Goal: Task Accomplishment & Management: Use online tool/utility

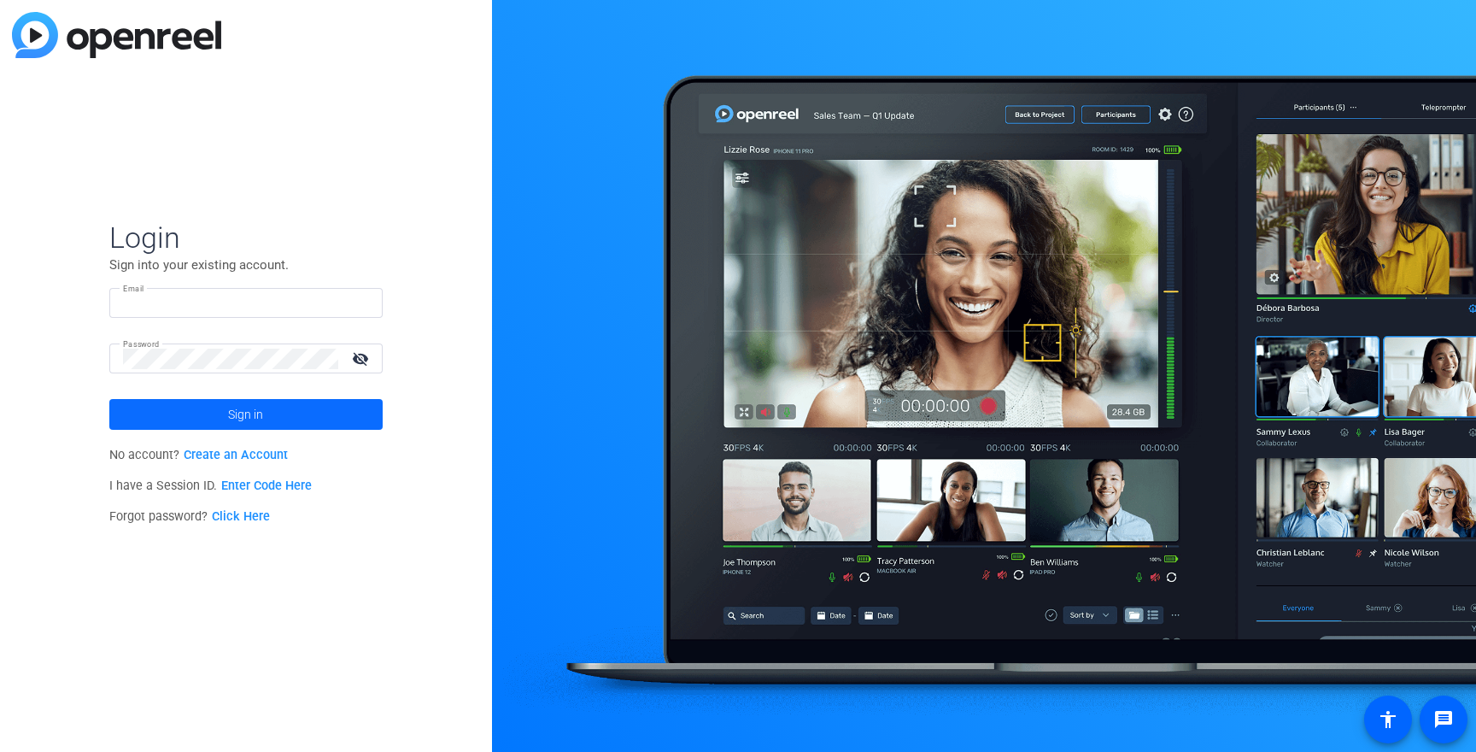
type input "[EMAIL_ADDRESS][DOMAIN_NAME]"
click at [248, 413] on span "Sign in" at bounding box center [245, 414] width 35 height 43
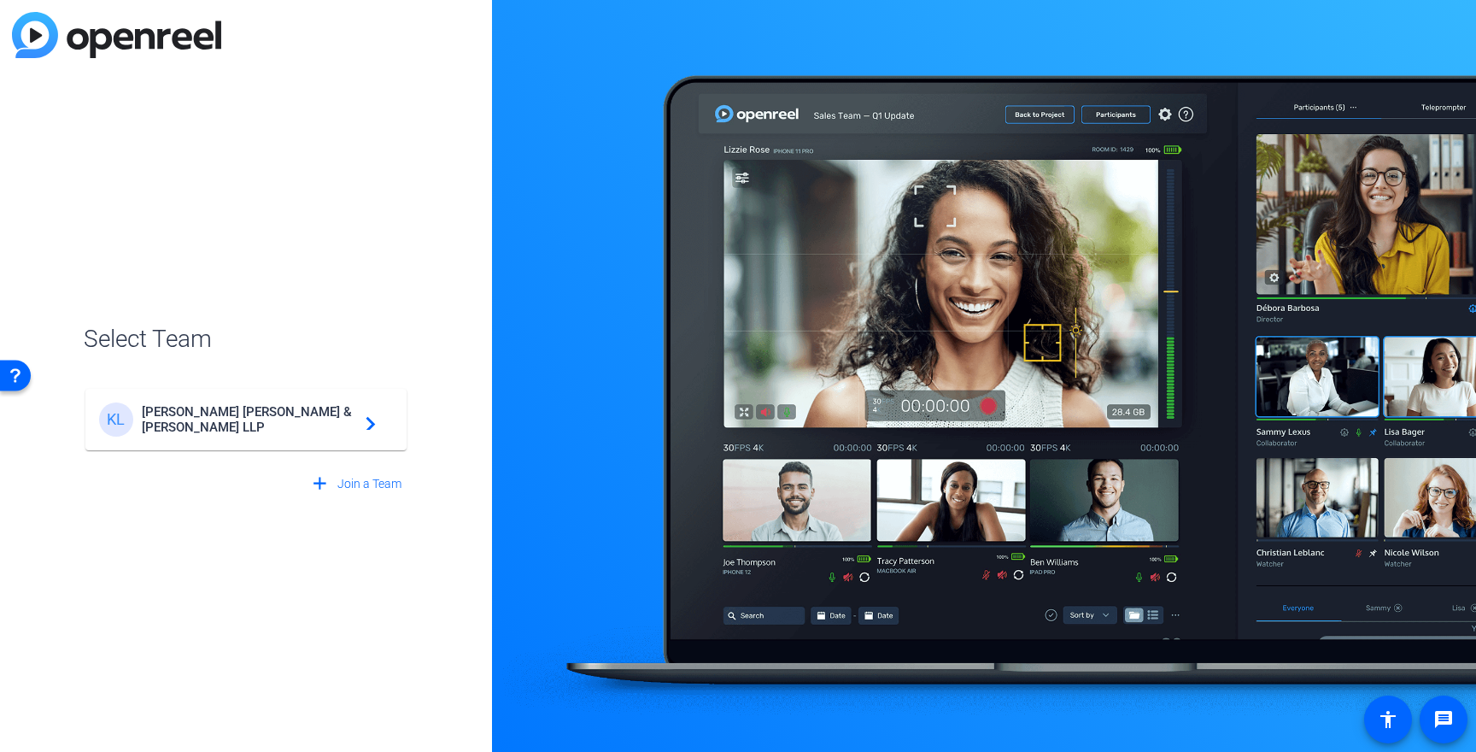
click at [307, 434] on div "[PERSON_NAME] & [PERSON_NAME] LLP navigate_next" at bounding box center [246, 419] width 294 height 34
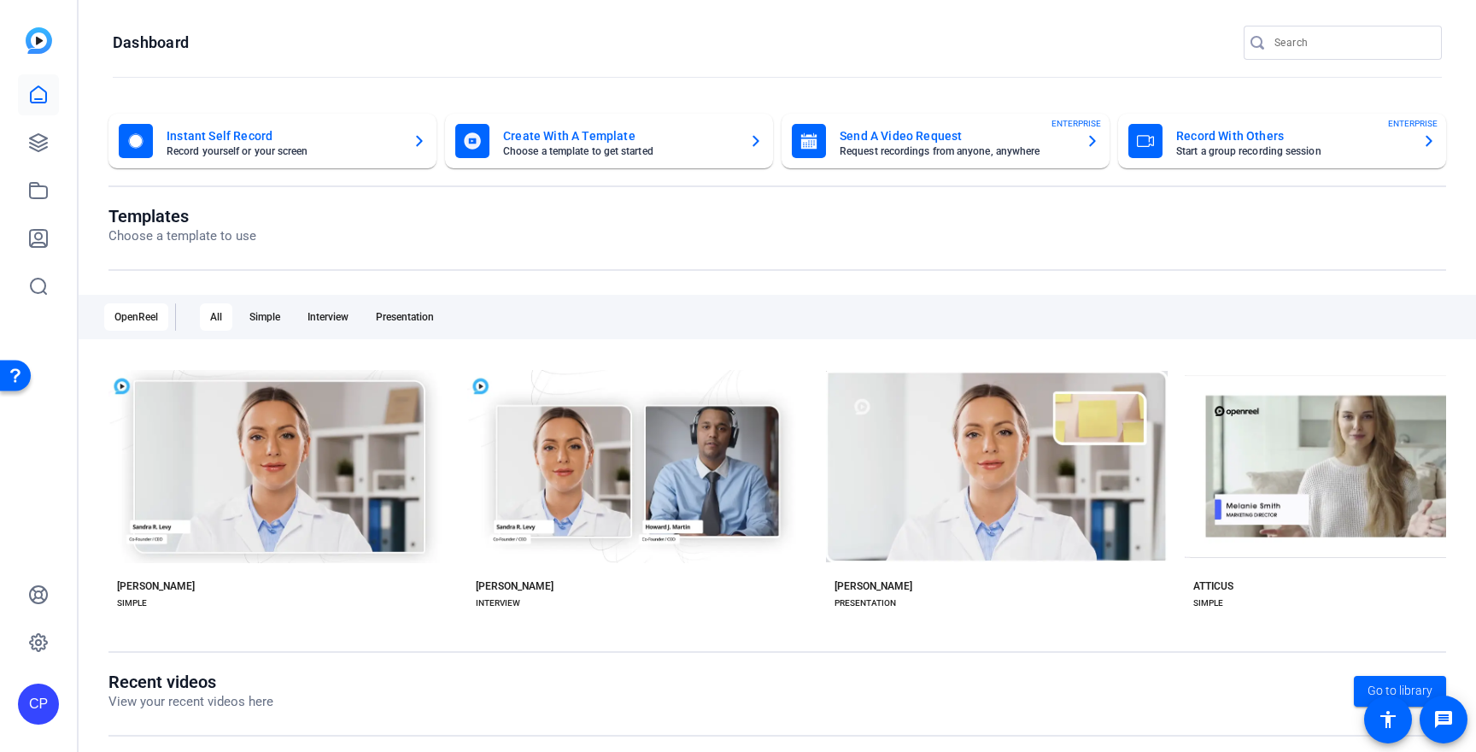
click at [1259, 140] on mat-card-title "Record With Others" at bounding box center [1292, 136] width 232 height 20
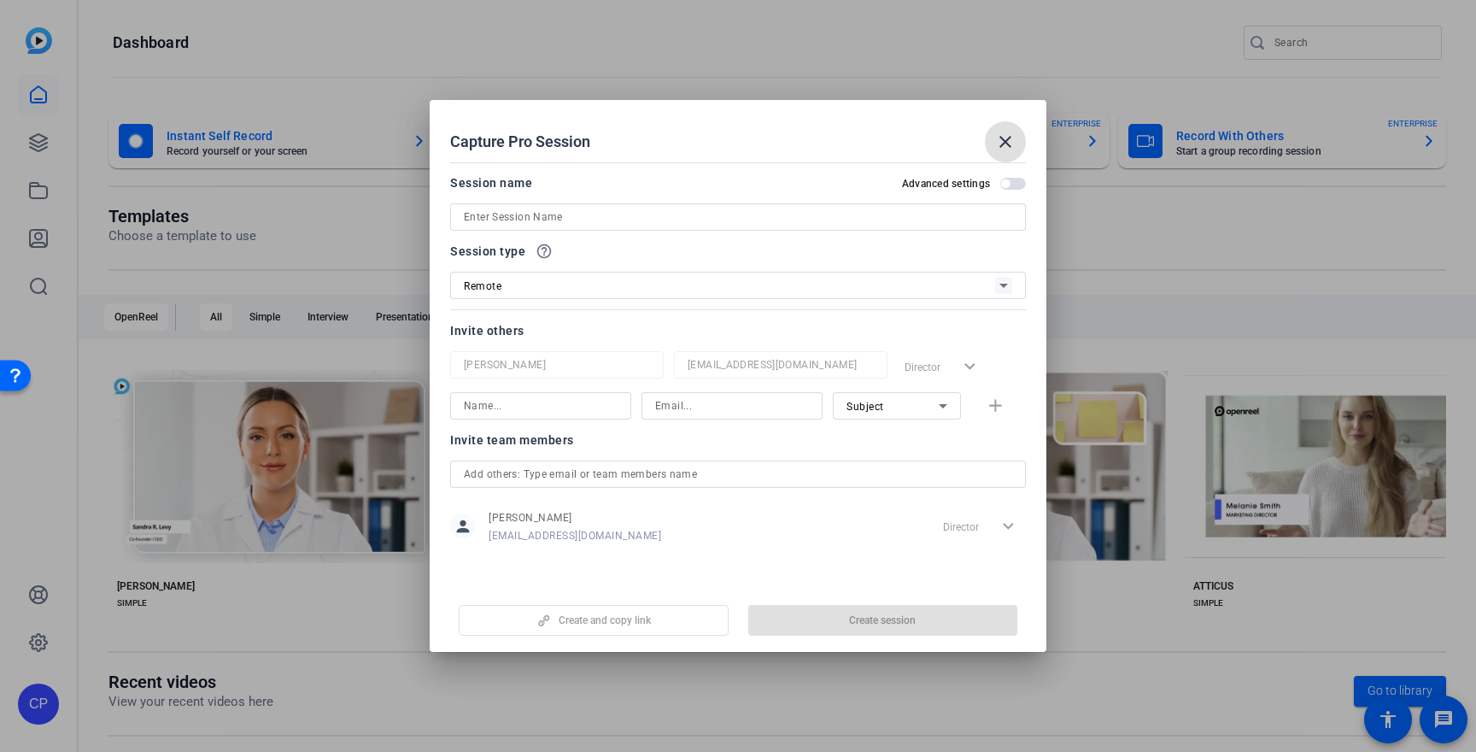
click at [513, 220] on input at bounding box center [738, 217] width 548 height 20
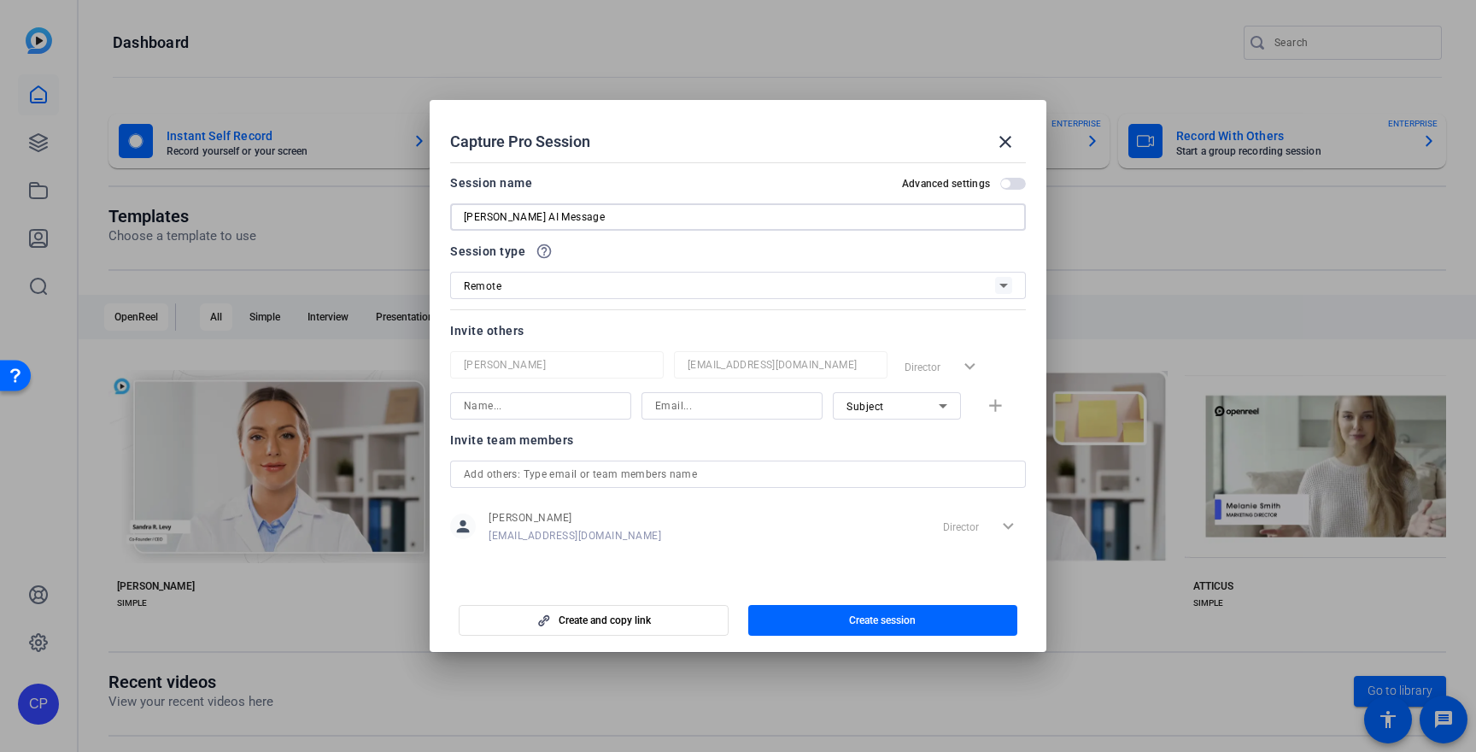
type input "[PERSON_NAME] AI Message"
click at [676, 250] on div "Session type help_outline" at bounding box center [738, 251] width 576 height 20
click at [1006, 284] on icon at bounding box center [1003, 286] width 9 height 4
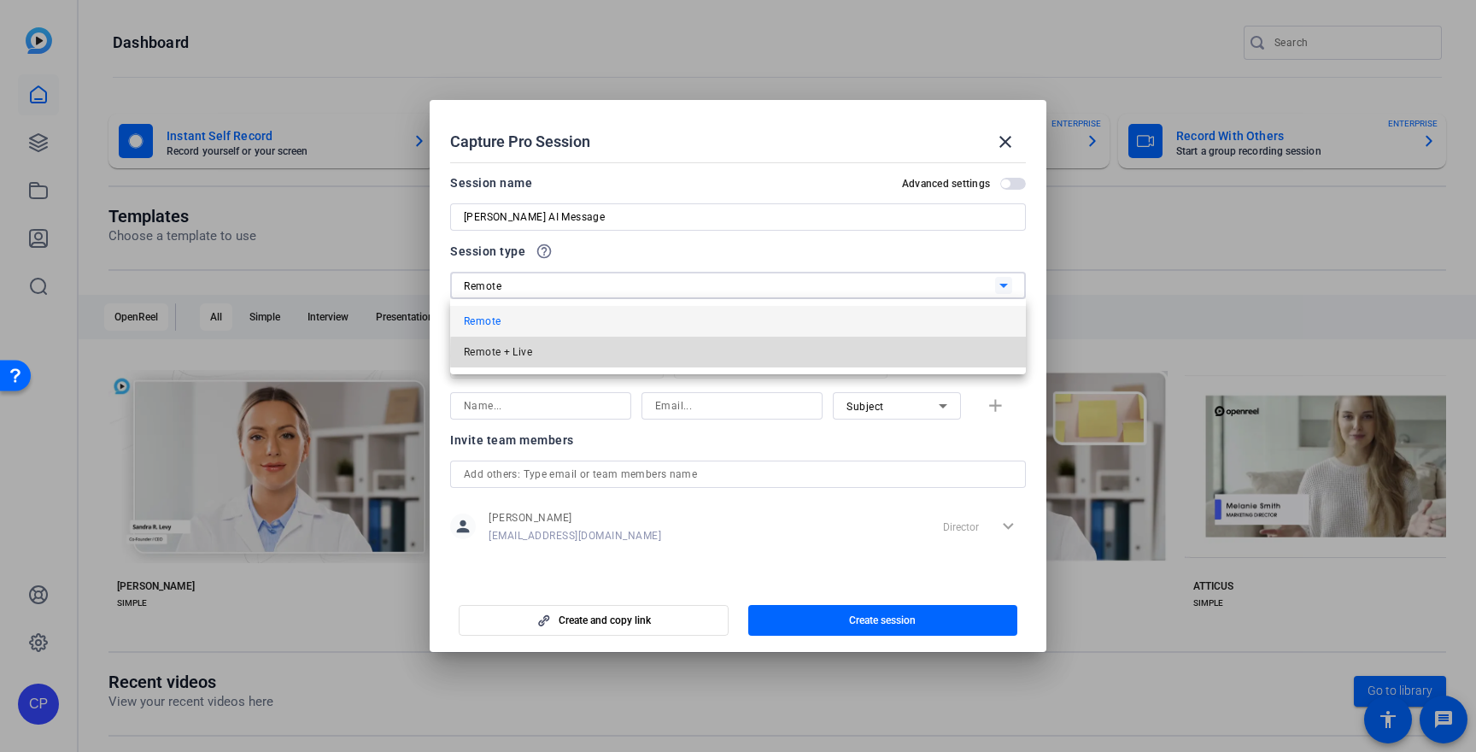
click at [916, 356] on mat-option "Remote + Live" at bounding box center [738, 351] width 576 height 31
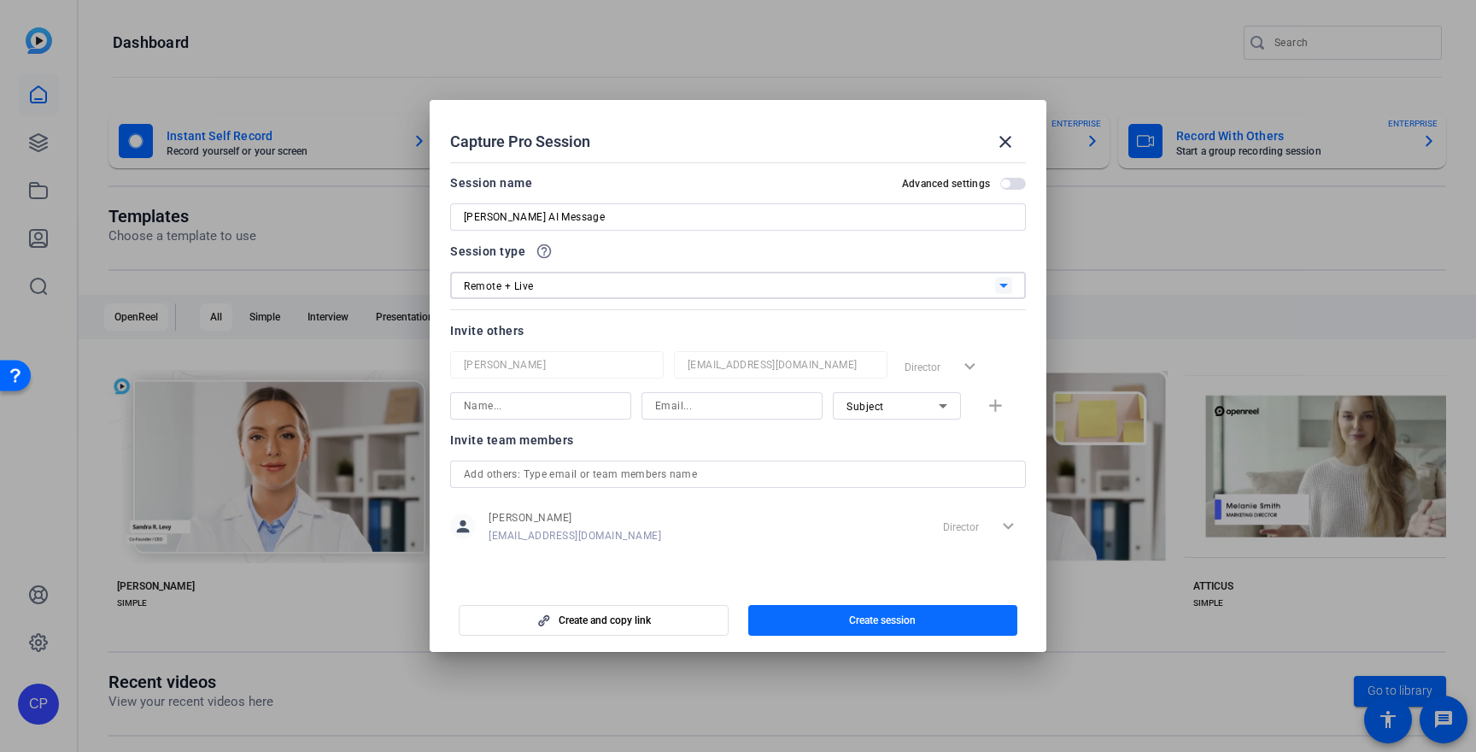
click at [832, 620] on span "button" at bounding box center [883, 620] width 270 height 41
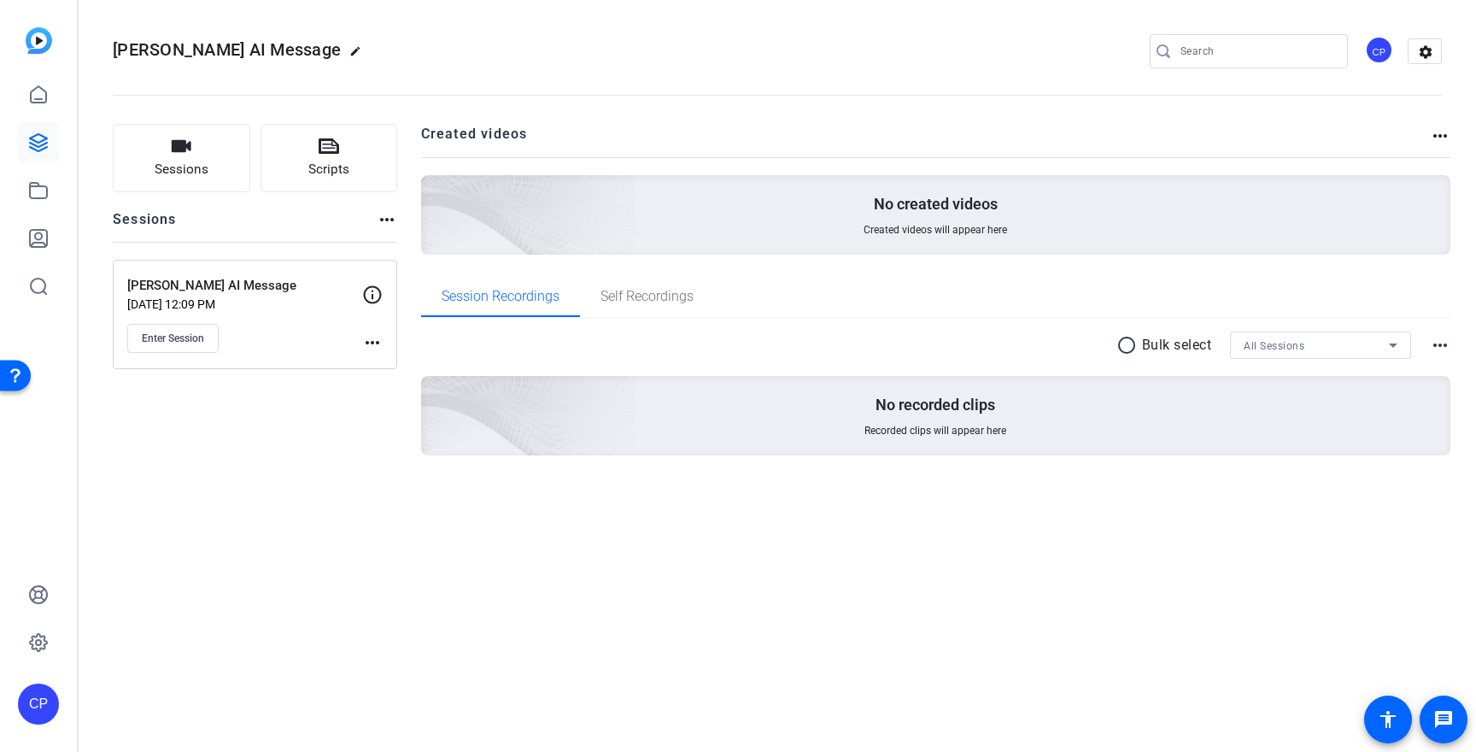
click at [380, 339] on mat-icon "more_horiz" at bounding box center [372, 342] width 20 height 20
click at [386, 359] on span "Edit Session" at bounding box center [415, 367] width 78 height 20
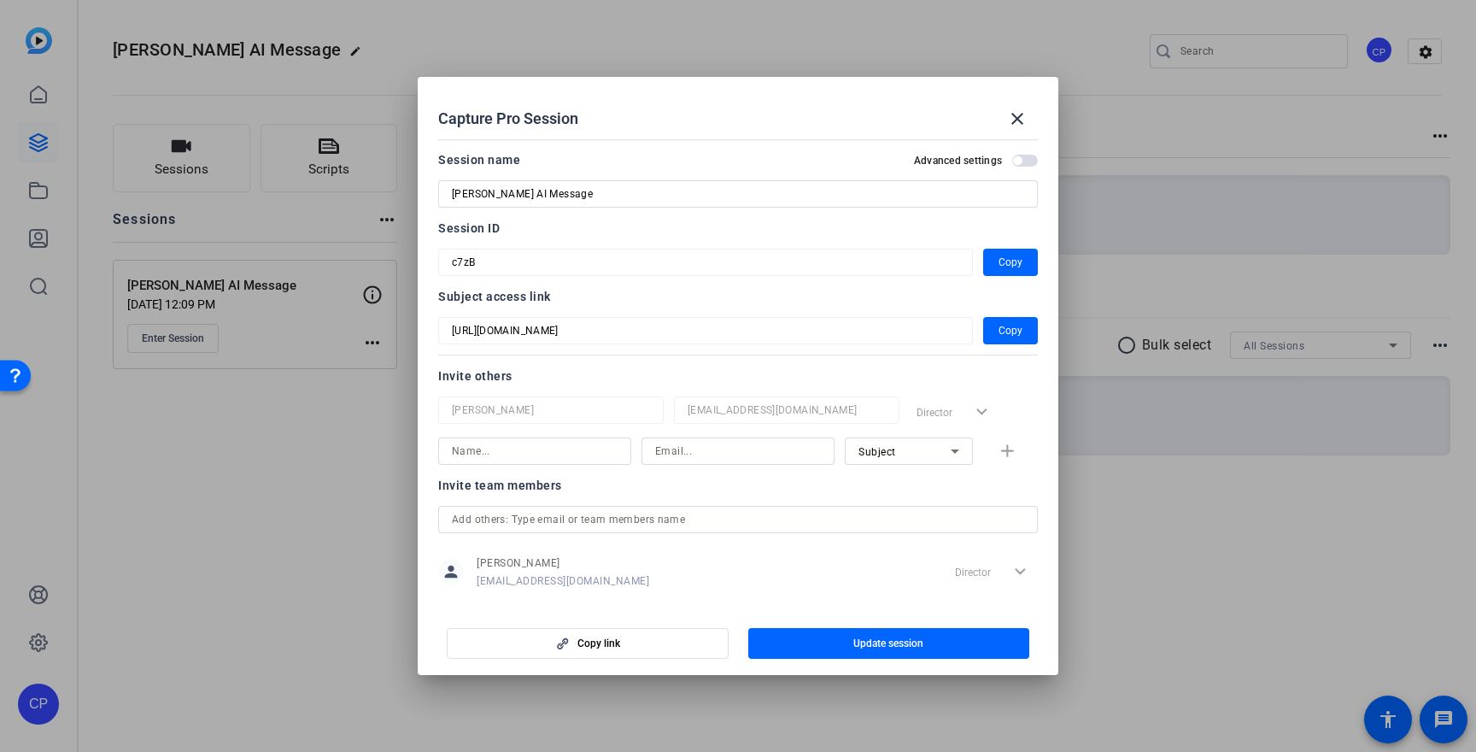
click at [1023, 155] on span "button" at bounding box center [1025, 161] width 26 height 12
click at [1021, 109] on mat-icon "close" at bounding box center [1017, 118] width 20 height 20
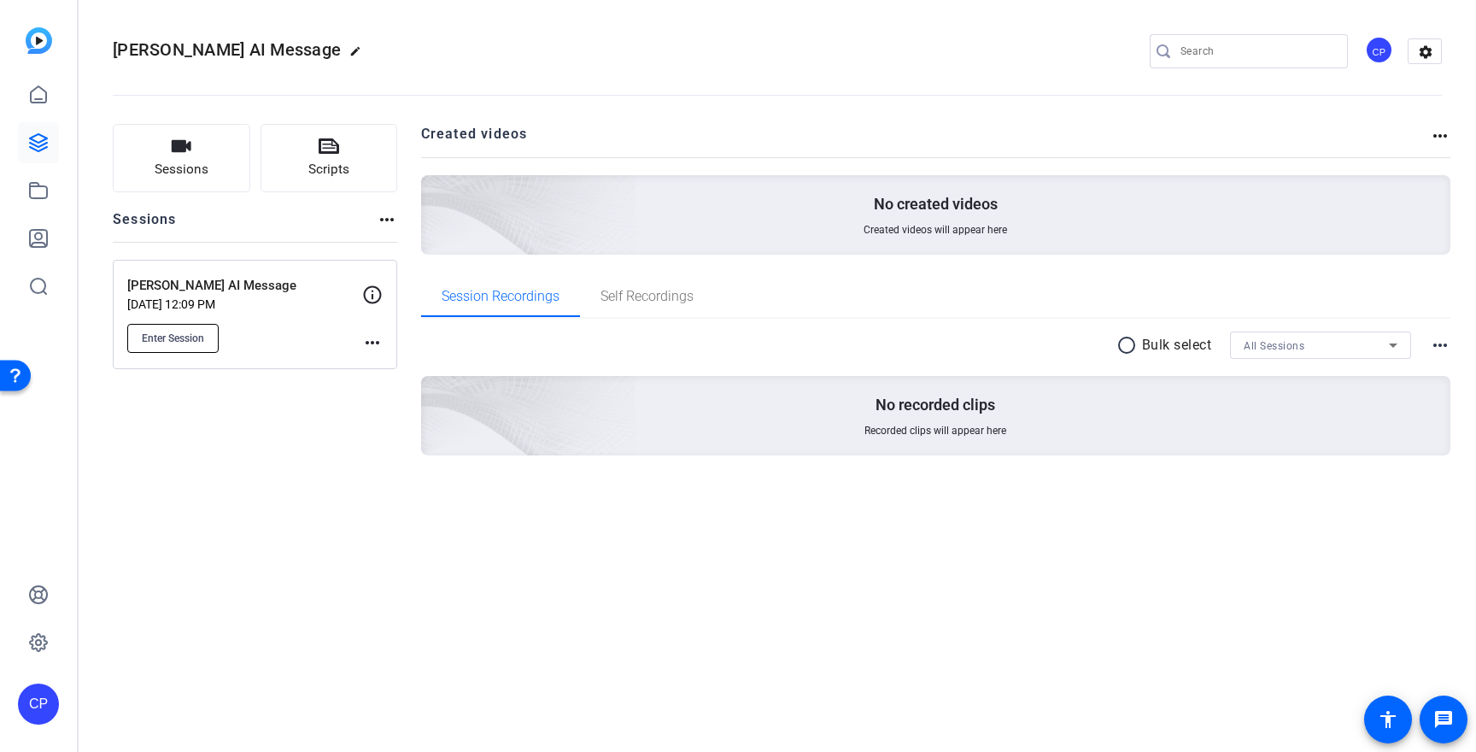
click at [178, 334] on span "Enter Session" at bounding box center [173, 338] width 62 height 14
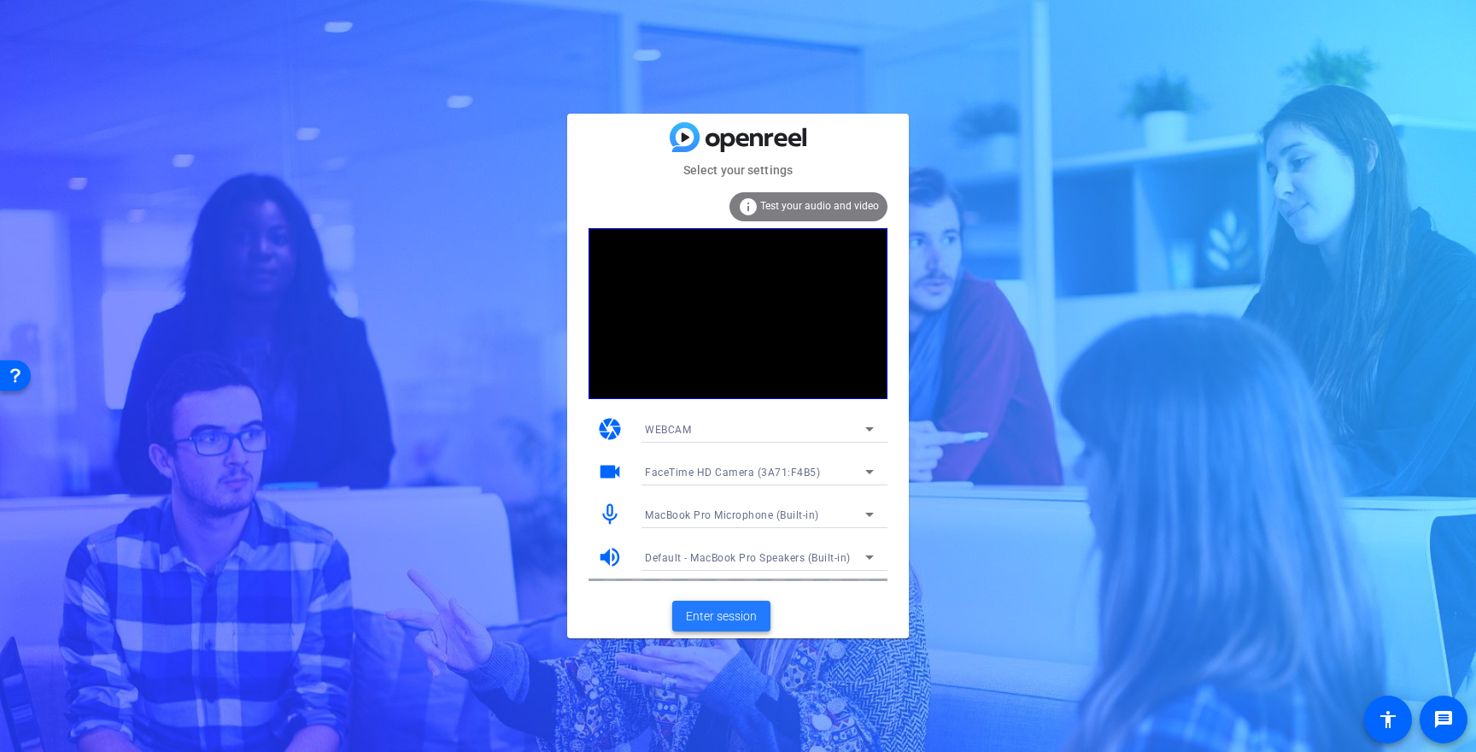
click at [717, 608] on span "Enter session" at bounding box center [721, 616] width 71 height 18
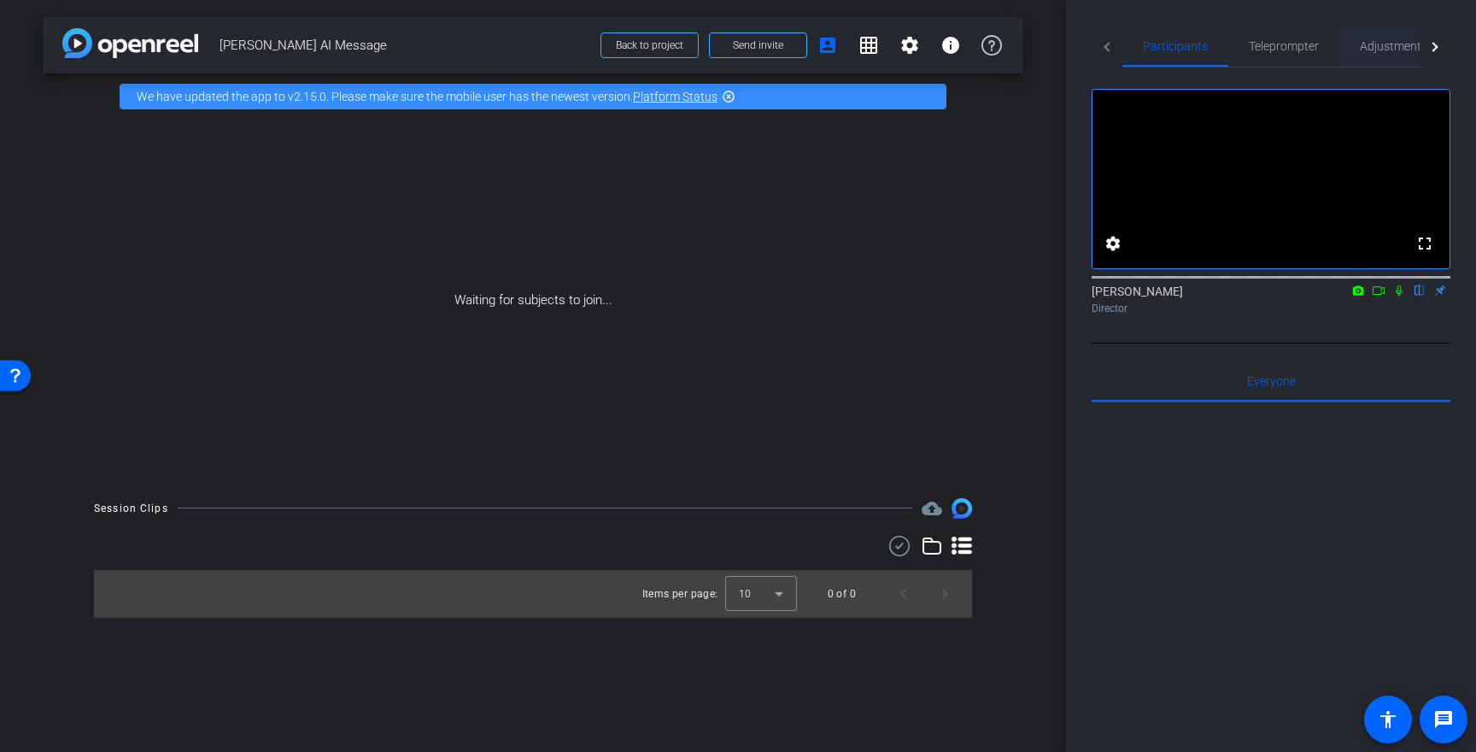
click at [1375, 50] on span "Adjustments" at bounding box center [1393, 46] width 67 height 12
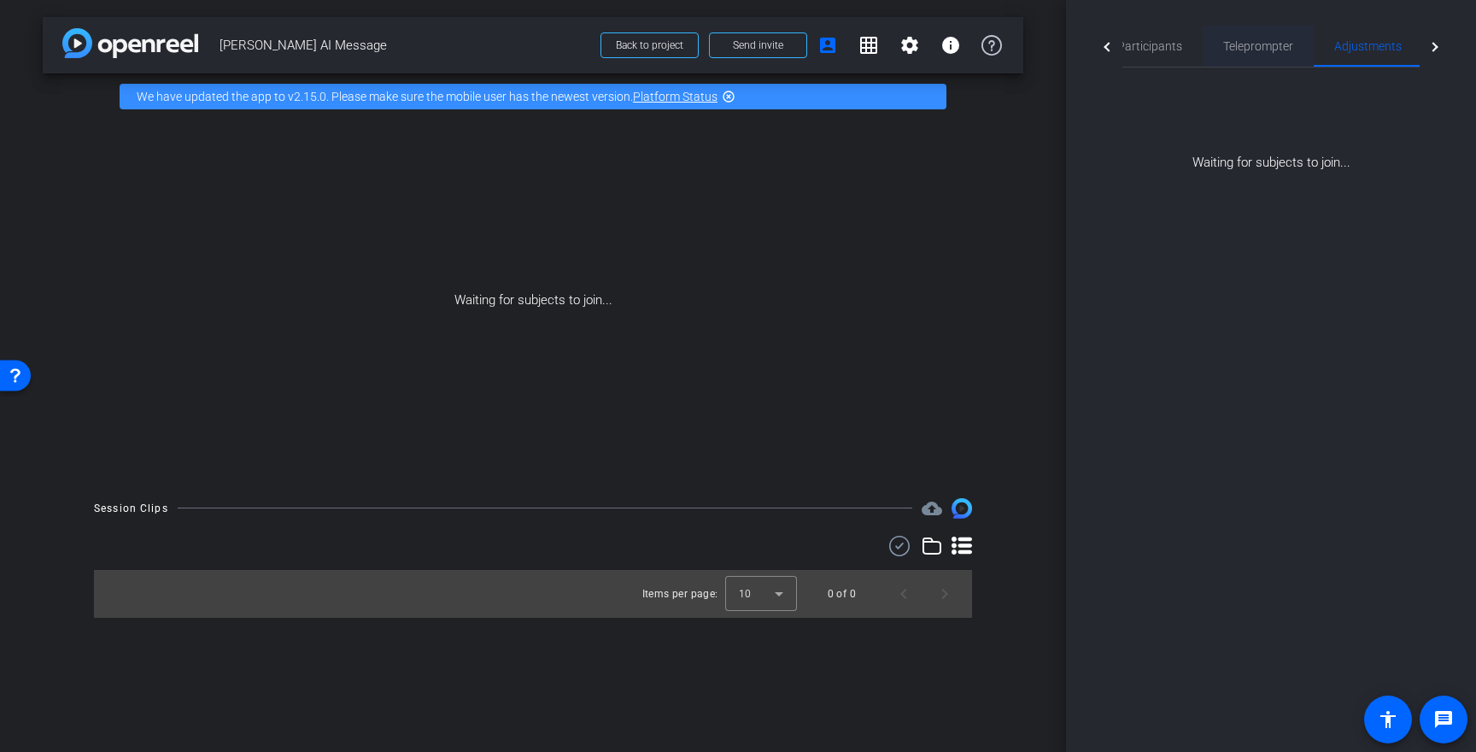
click at [1260, 45] on span "Teleprompter" at bounding box center [1258, 46] width 70 height 12
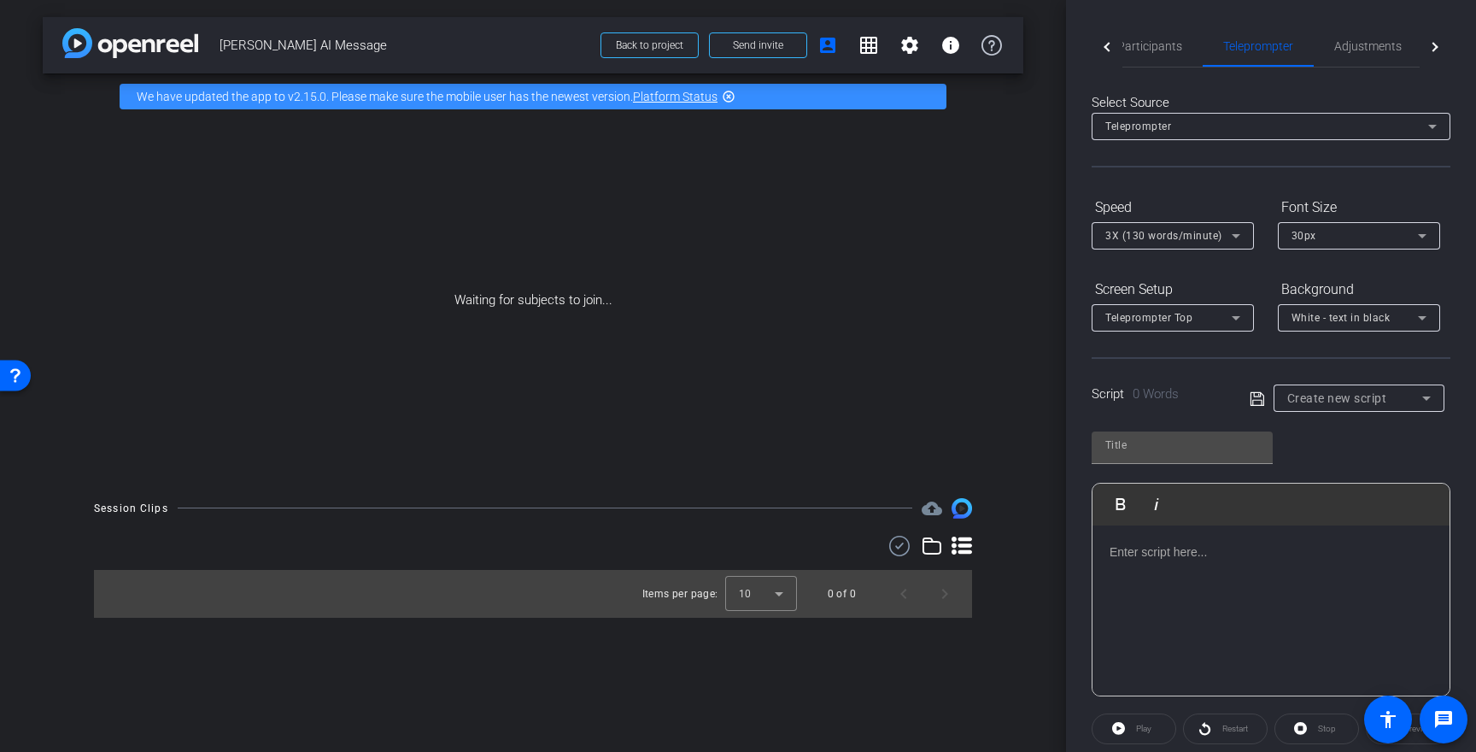
click at [1187, 551] on p at bounding box center [1270, 551] width 323 height 19
click at [1147, 44] on span "Participants" at bounding box center [1149, 46] width 65 height 12
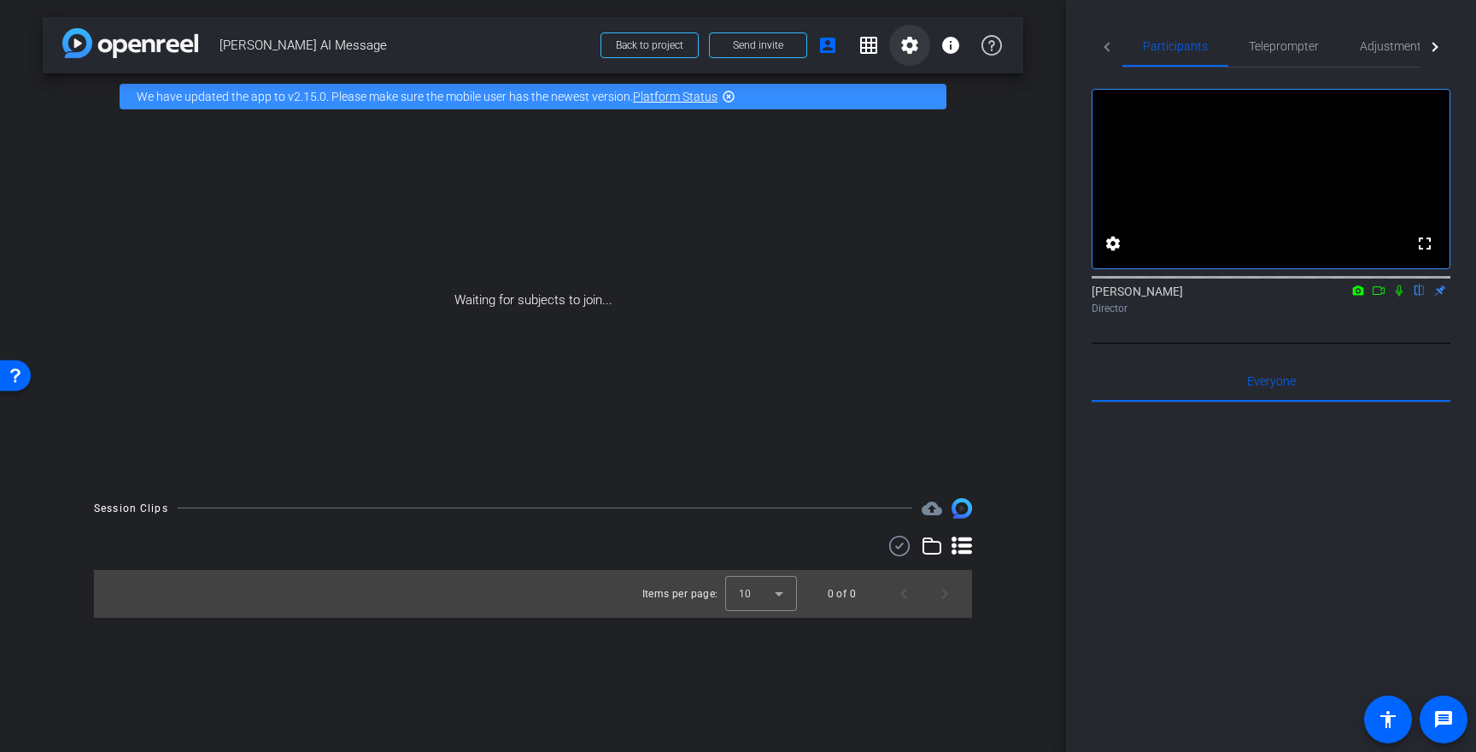
click at [912, 47] on mat-icon "settings" at bounding box center [909, 45] width 20 height 20
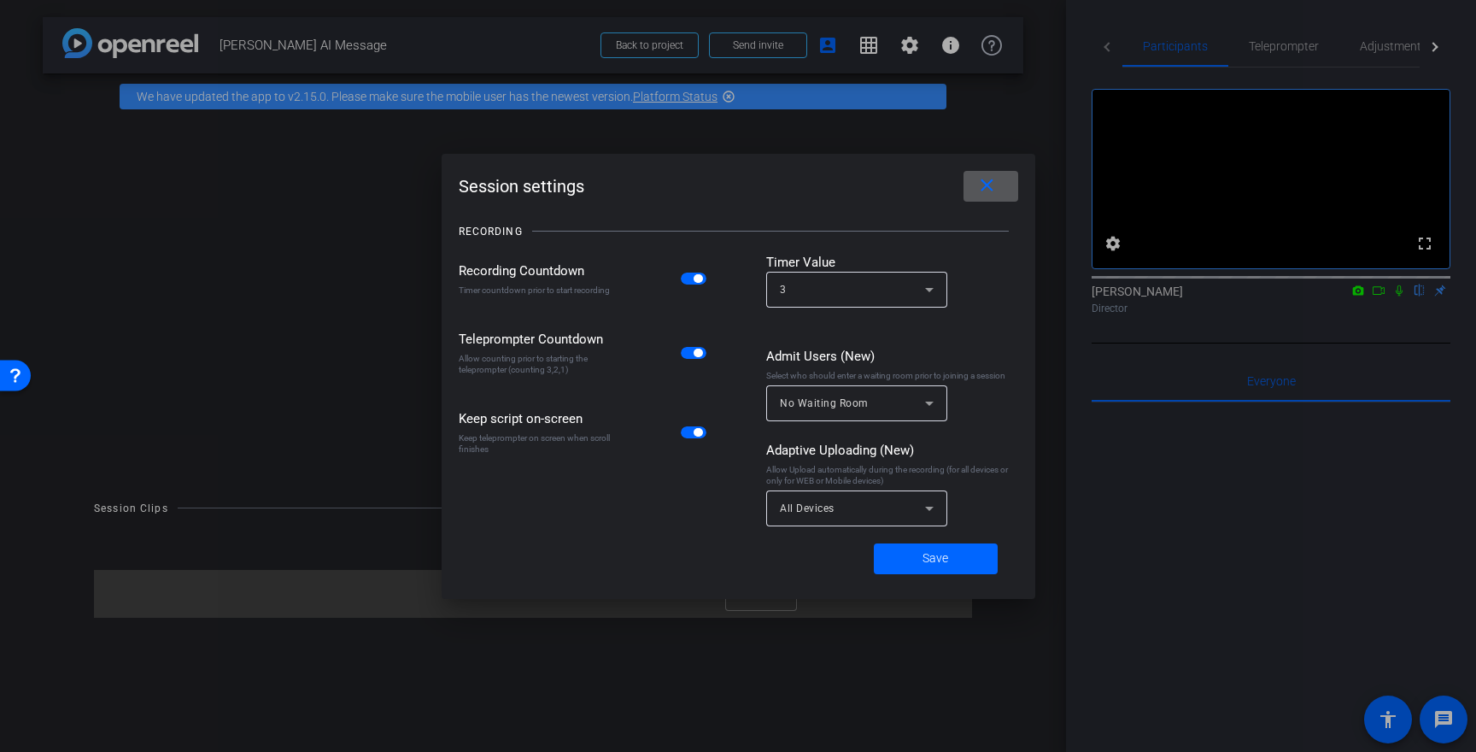
click at [901, 501] on div "All Devices" at bounding box center [852, 507] width 145 height 21
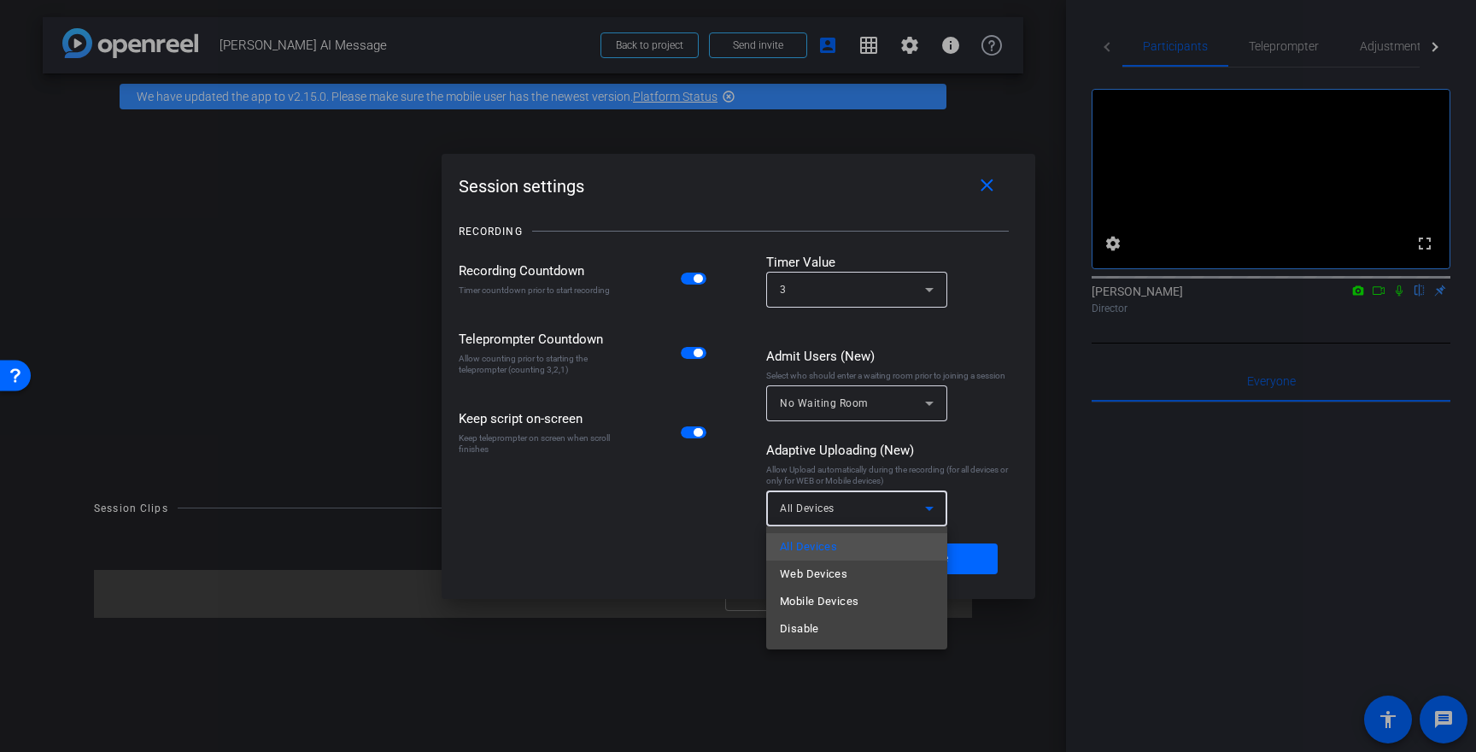
click at [991, 476] on div at bounding box center [738, 376] width 1476 height 752
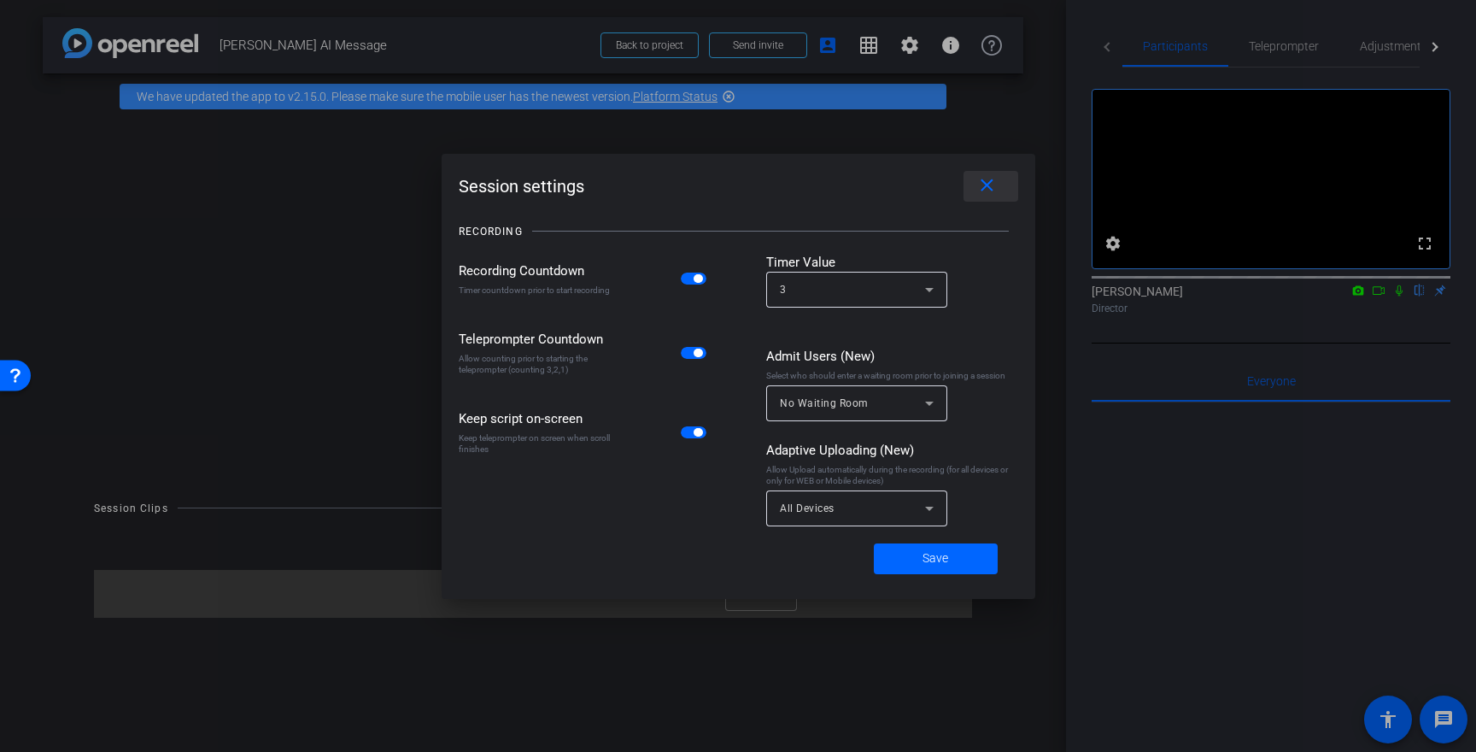
click at [986, 200] on span at bounding box center [990, 186] width 55 height 41
